Goal: Task Accomplishment & Management: Manage account settings

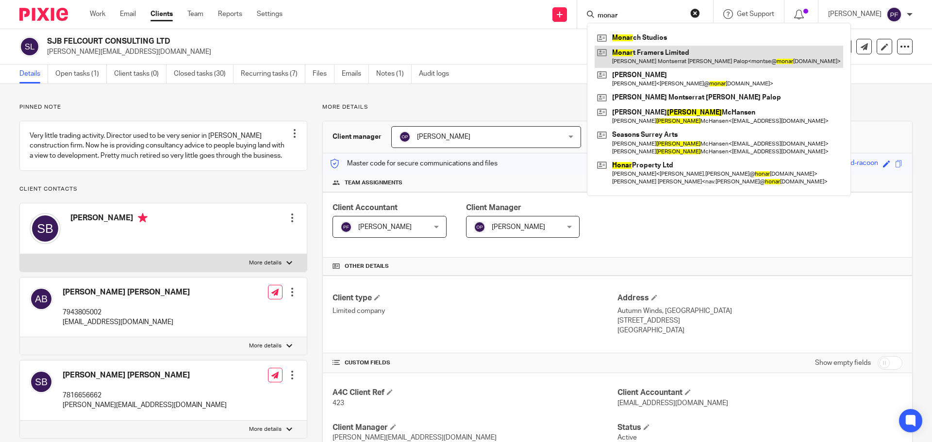
scroll to position [394, 0]
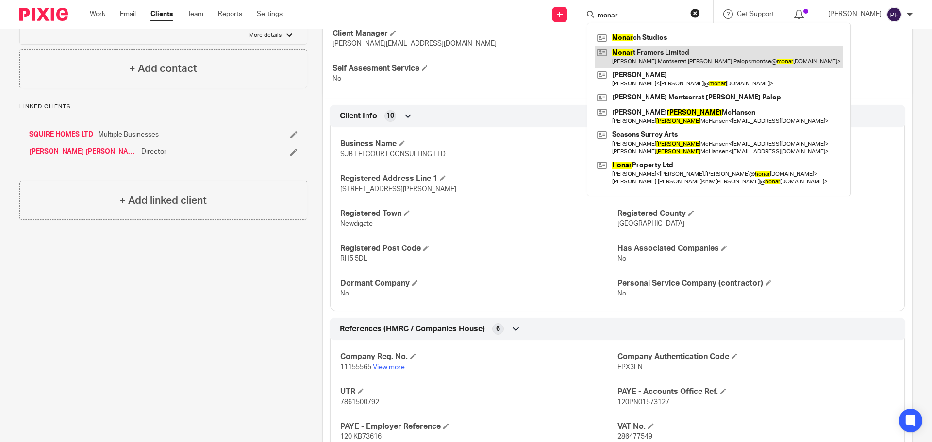
type input "monar"
click at [628, 59] on link at bounding box center [718, 57] width 248 height 22
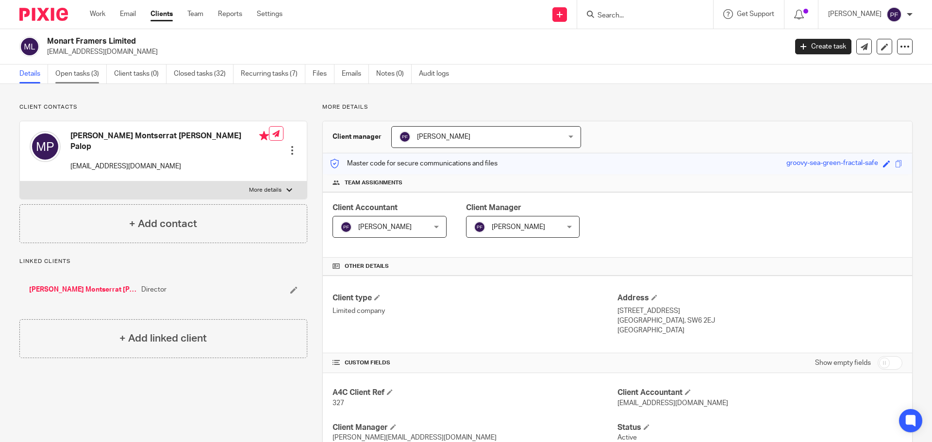
click at [83, 75] on link "Open tasks (3)" at bounding box center [80, 74] width 51 height 19
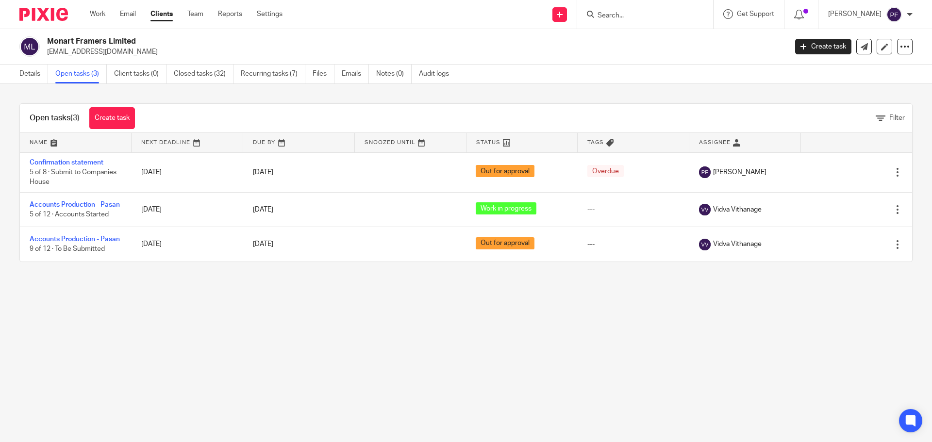
click at [69, 241] on link "Accounts Production - Pasan" at bounding box center [75, 239] width 90 height 7
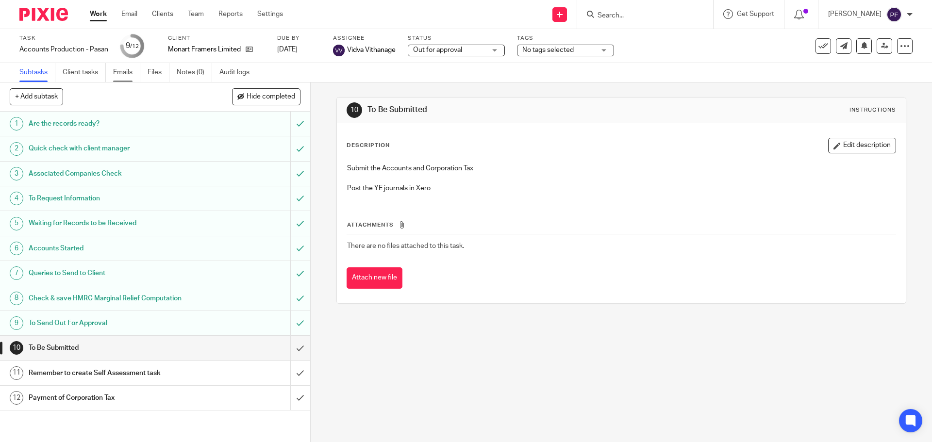
click at [125, 72] on link "Emails" at bounding box center [126, 72] width 27 height 19
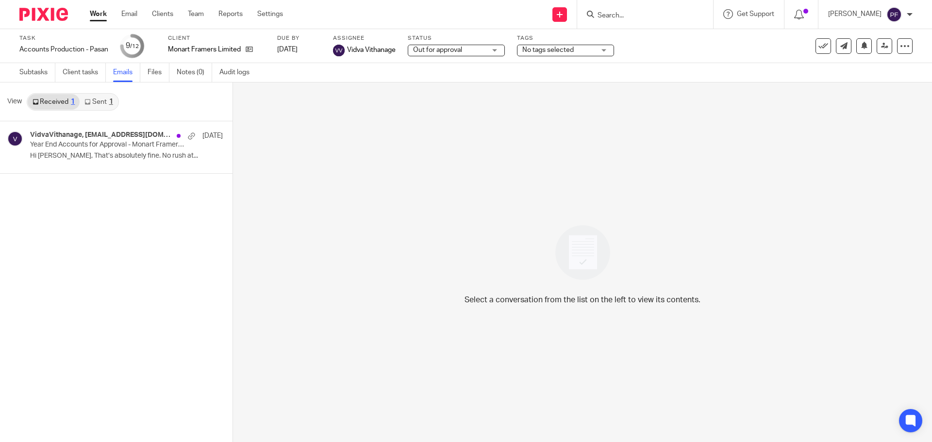
click at [104, 101] on link "Sent 1" at bounding box center [99, 102] width 38 height 16
click at [102, 139] on div "Vidva Vithanage 13 Aug" at bounding box center [112, 136] width 164 height 10
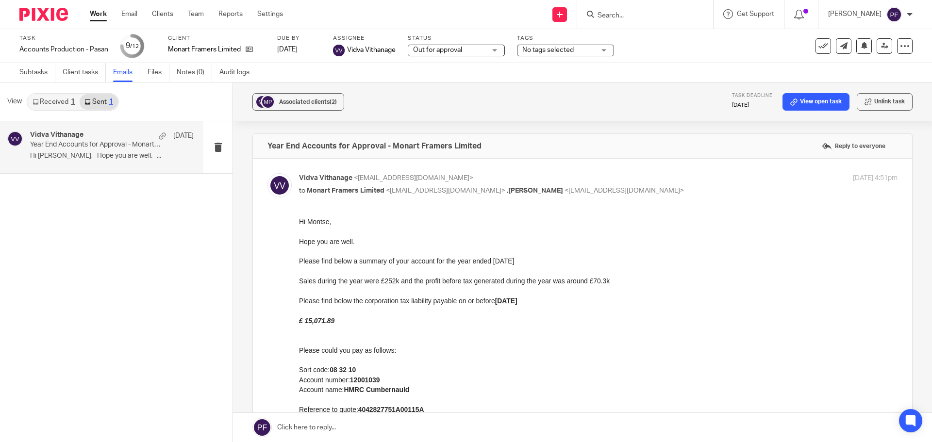
click at [494, 176] on p "Vidva Vithanage <vidva@a4cgroup.co.uk>" at bounding box center [498, 178] width 399 height 10
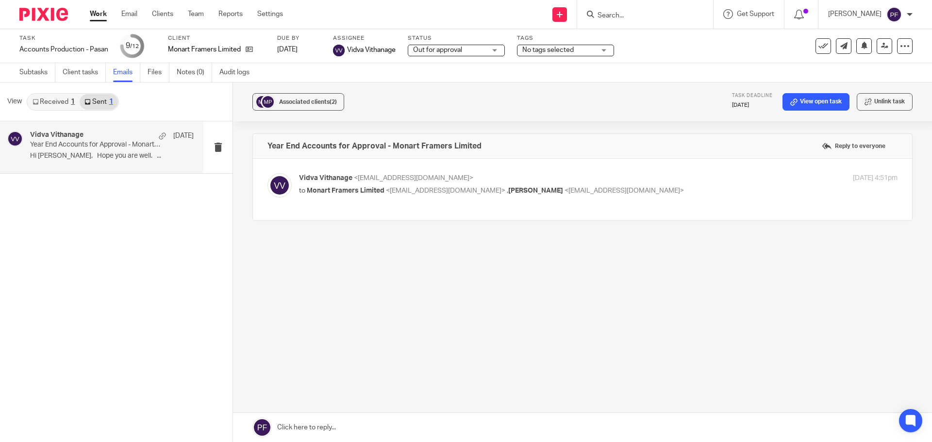
click at [494, 176] on p "Vidva Vithanage <vidva@a4cgroup.co.uk>" at bounding box center [498, 178] width 399 height 10
checkbox input "true"
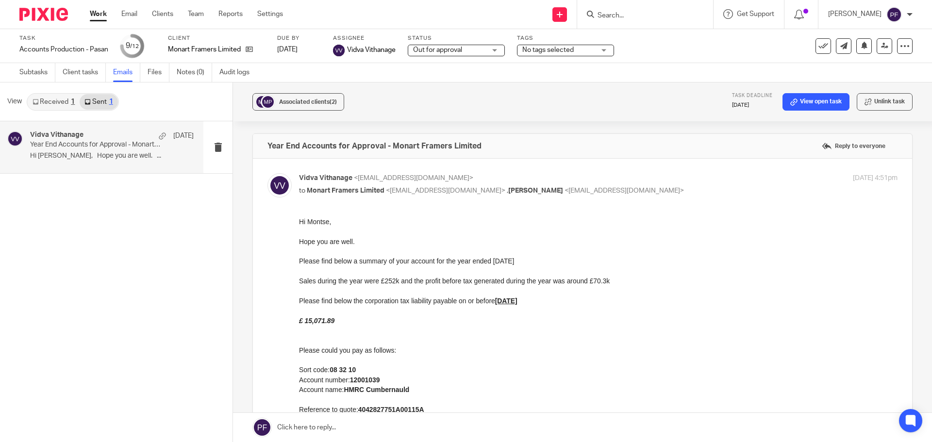
click at [56, 100] on link "Received 1" at bounding box center [54, 102] width 52 height 16
click at [82, 154] on p "Hi Montse, That’s absolutely fine. No rush at..." at bounding box center [112, 156] width 164 height 8
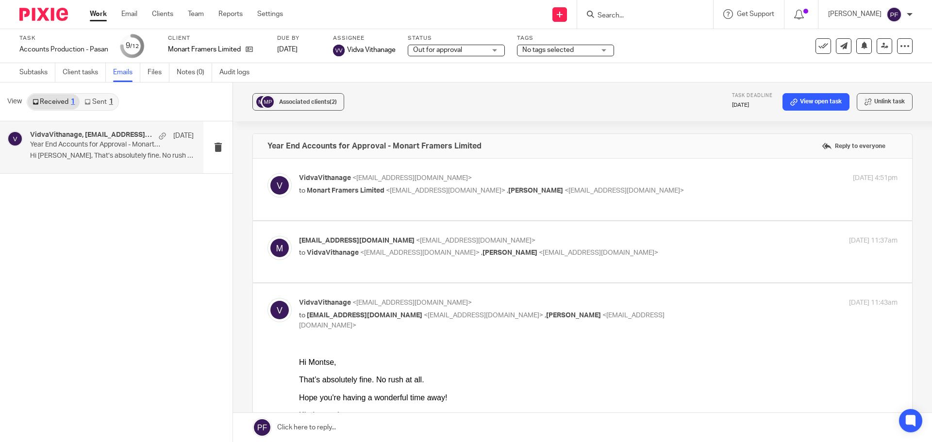
click at [608, 262] on div "montse@monartframers.com <montse@monartframers.com> to VidvaVithanage <vidva@a4…" at bounding box center [582, 252] width 630 height 33
